Goal: Task Accomplishment & Management: Use online tool/utility

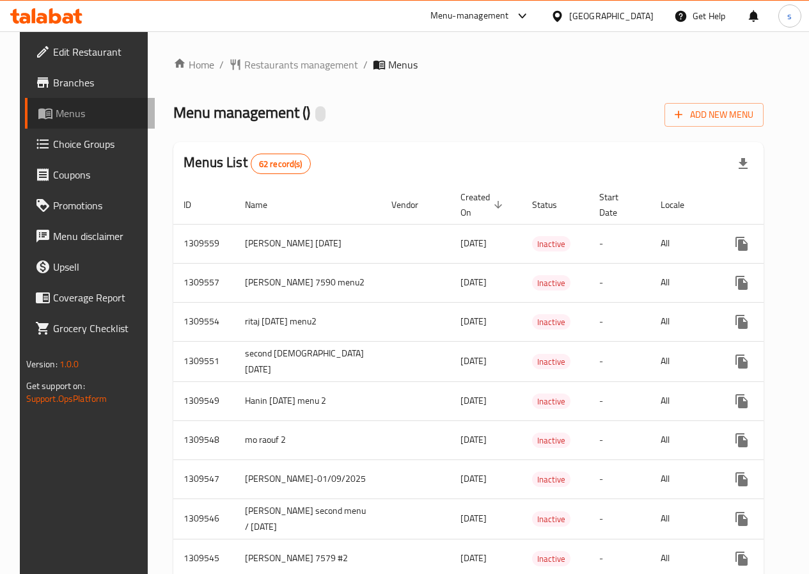
click at [56, 107] on span "Menus" at bounding box center [100, 113] width 89 height 15
click at [685, 116] on icon "button" at bounding box center [678, 114] width 13 height 13
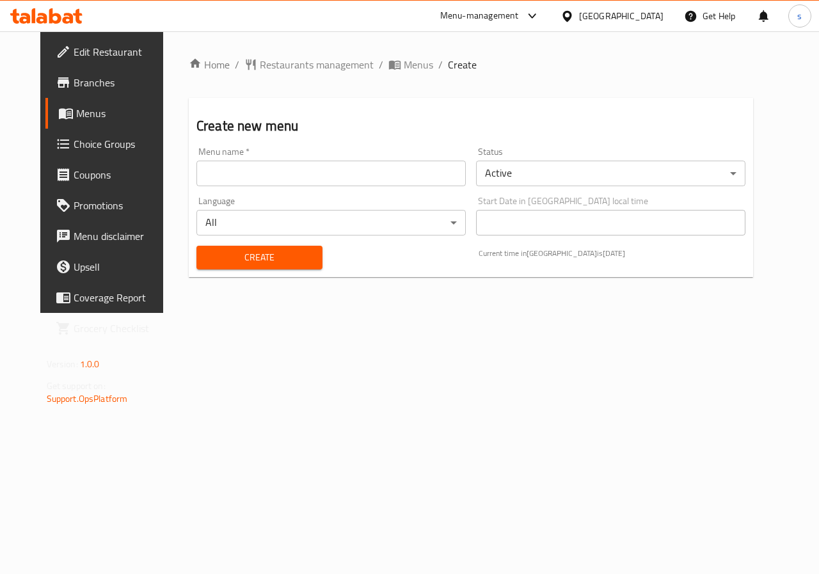
click at [322, 170] on input "text" at bounding box center [330, 174] width 269 height 26
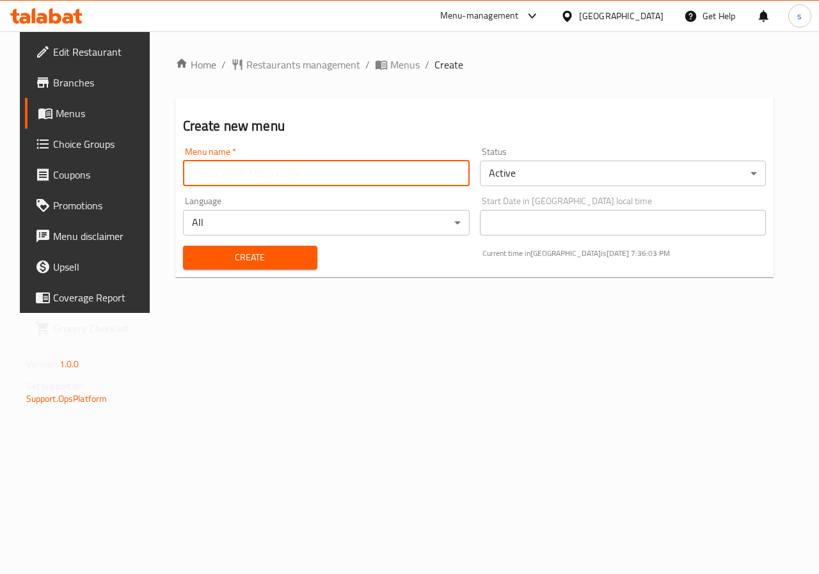
type input "[PERSON_NAME] [DATE]"
click at [266, 250] on span "Create" at bounding box center [250, 258] width 114 height 16
click at [49, 124] on link "Menus" at bounding box center [91, 113] width 132 height 31
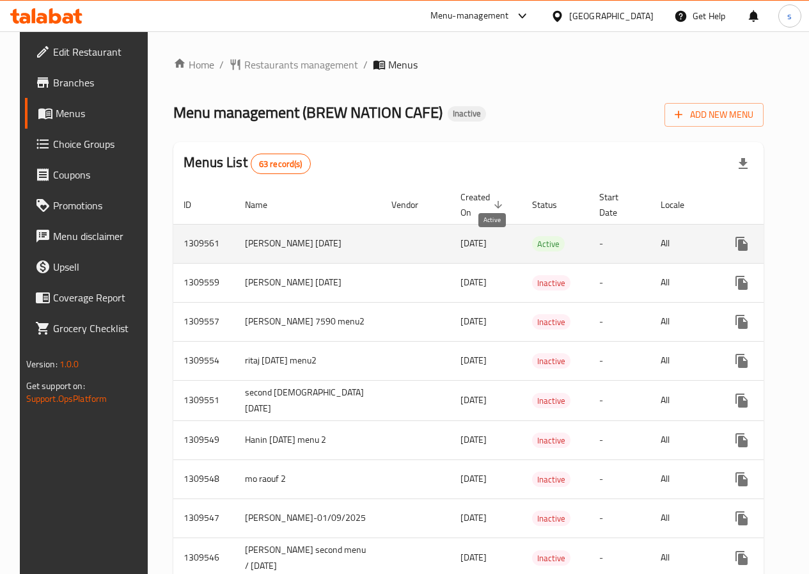
click at [532, 246] on span "Active" at bounding box center [548, 244] width 33 height 15
click at [532, 243] on span "Active" at bounding box center [548, 244] width 33 height 15
click at [589, 250] on td "-" at bounding box center [619, 243] width 61 height 39
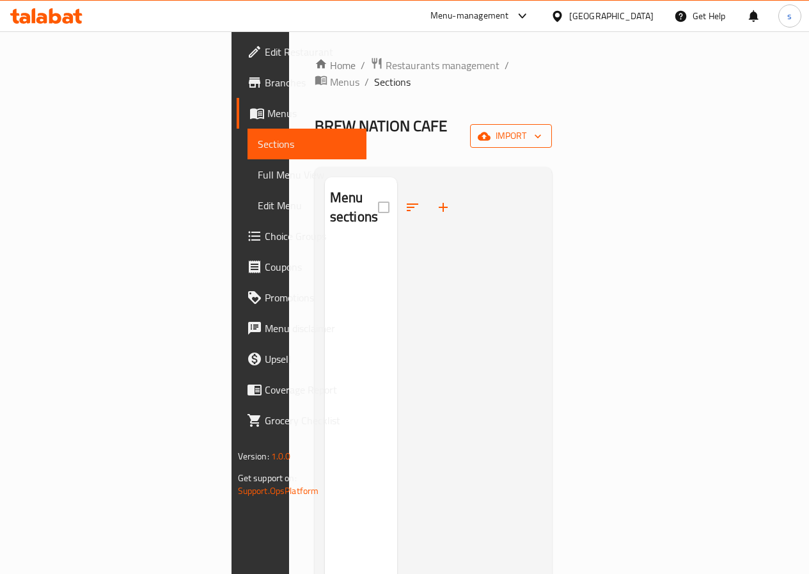
click at [542, 128] on span "import" at bounding box center [511, 136] width 61 height 16
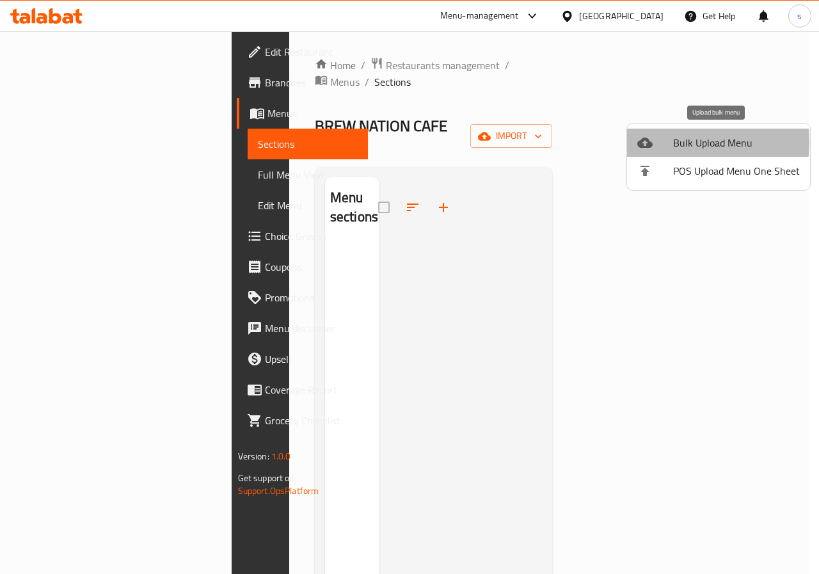
click at [682, 142] on span "Bulk Upload Menu" at bounding box center [736, 142] width 127 height 15
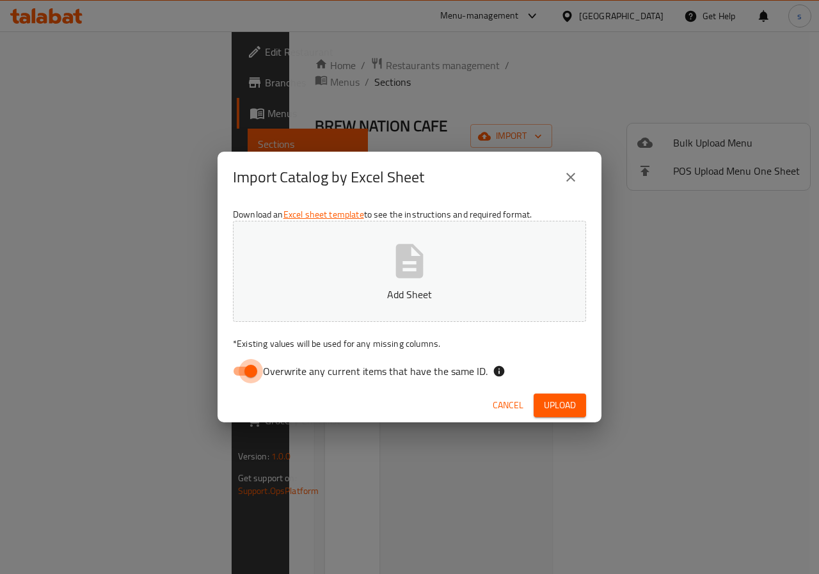
click at [241, 374] on input "Overwrite any current items that have the same ID." at bounding box center [250, 371] width 73 height 24
checkbox input "false"
click at [348, 275] on button "Add Sheet" at bounding box center [409, 271] width 353 height 101
click at [399, 277] on icon "button" at bounding box center [410, 261] width 28 height 34
click at [549, 404] on span "Upload" at bounding box center [560, 405] width 32 height 16
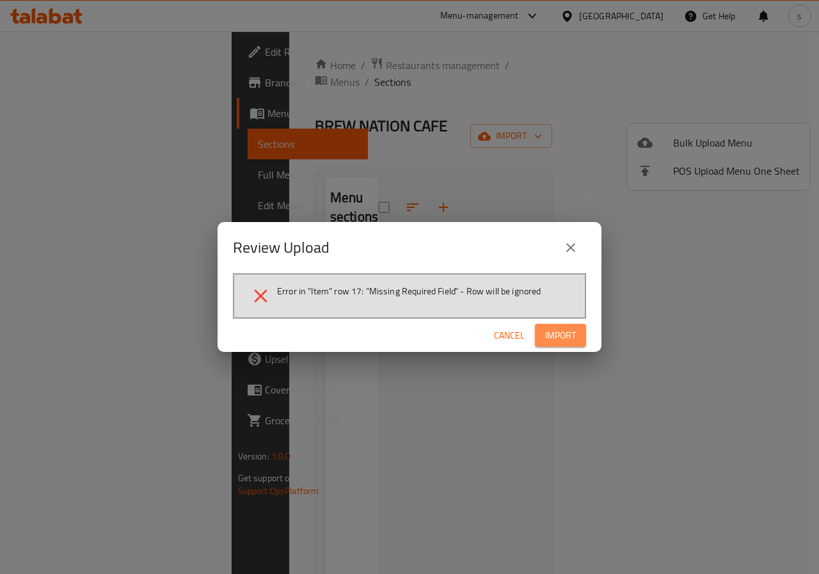
click at [561, 335] on span "Import" at bounding box center [560, 336] width 31 height 16
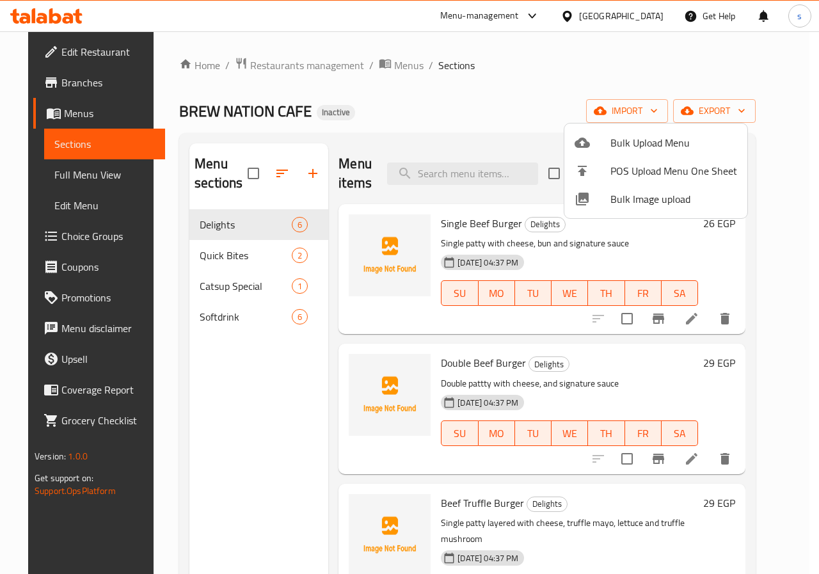
click at [543, 100] on div at bounding box center [409, 287] width 819 height 574
